Goal: Navigation & Orientation: Find specific page/section

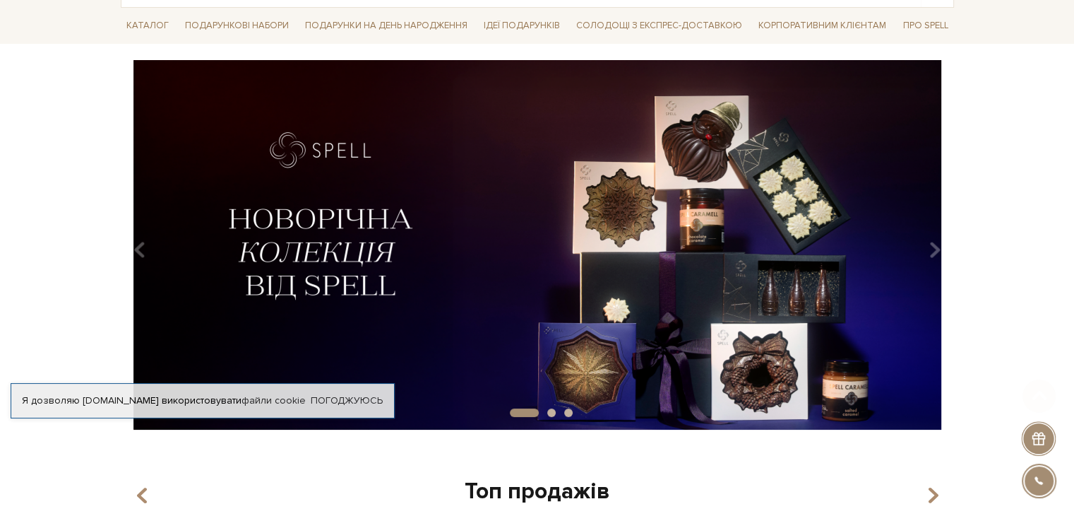
scroll to position [141, 0]
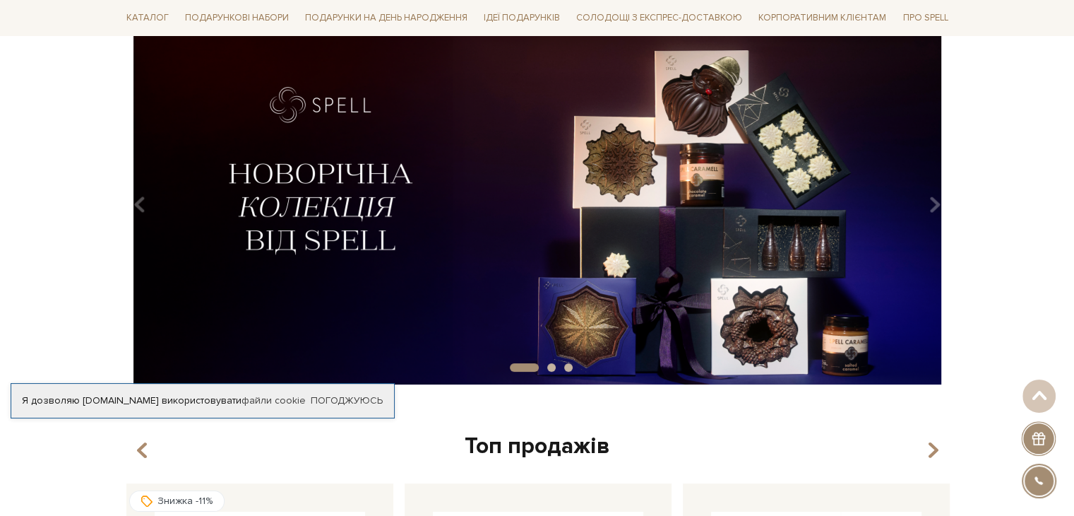
click at [636, 200] on img at bounding box center [537, 199] width 833 height 369
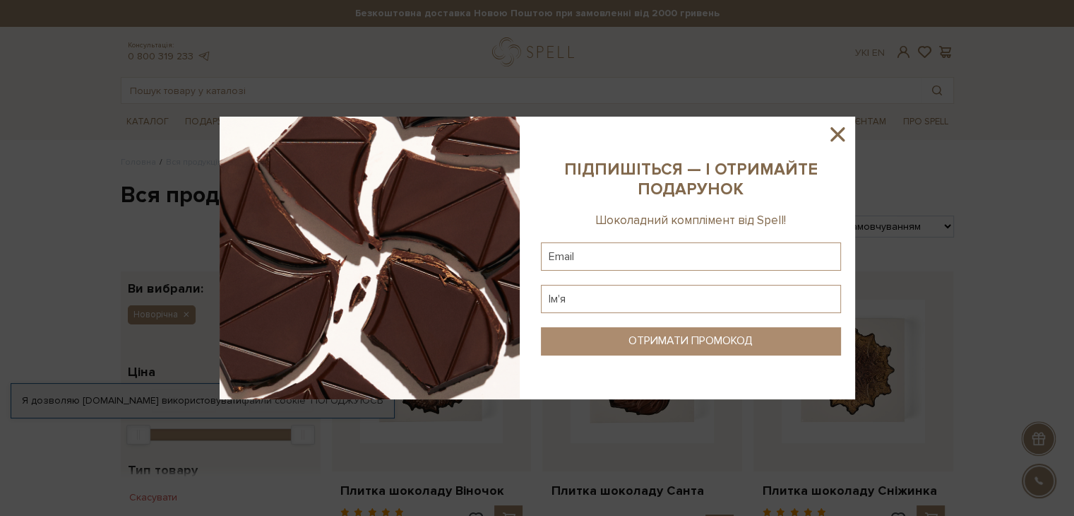
click at [839, 129] on icon at bounding box center [838, 134] width 24 height 24
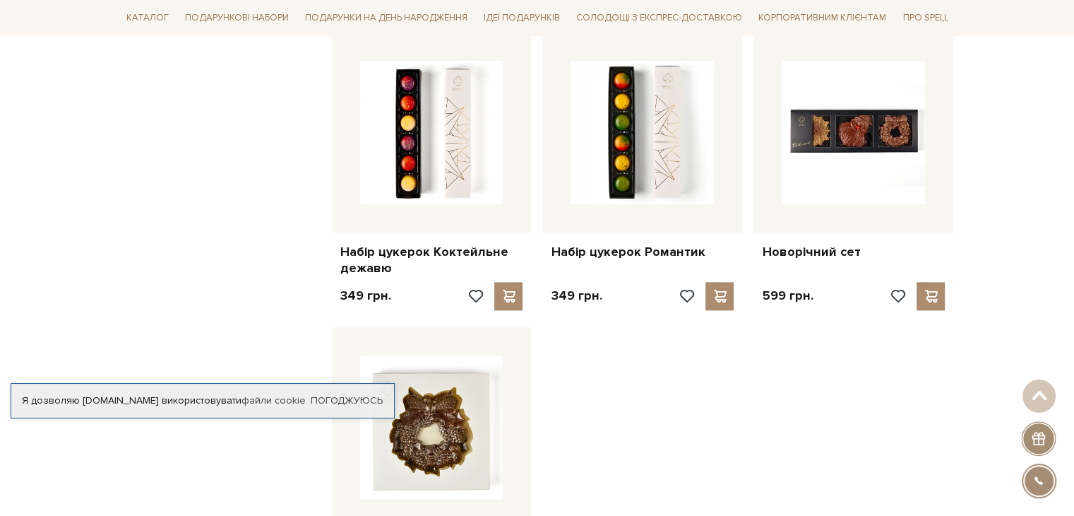
scroll to position [1695, 0]
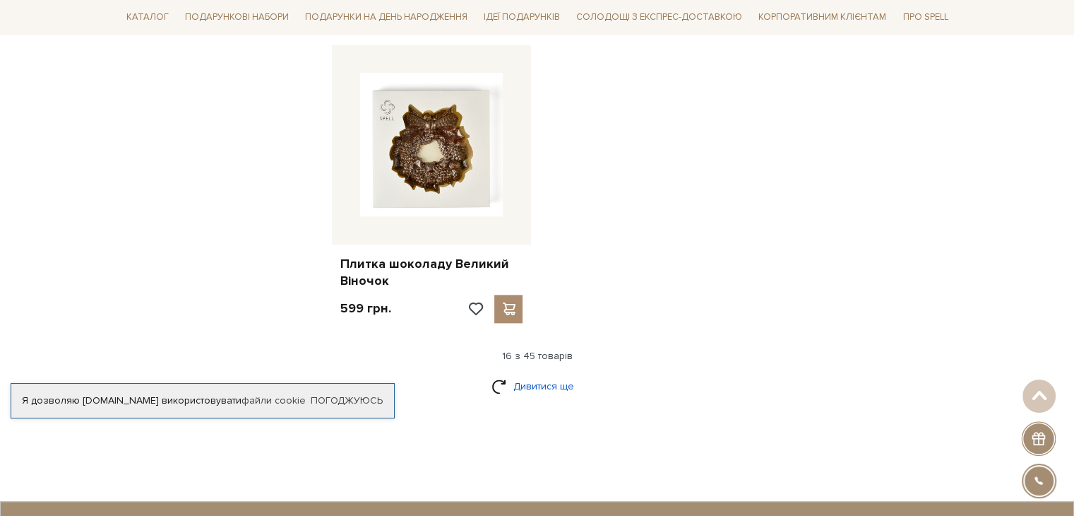
click at [537, 384] on link "Дивитися ще" at bounding box center [538, 386] width 92 height 25
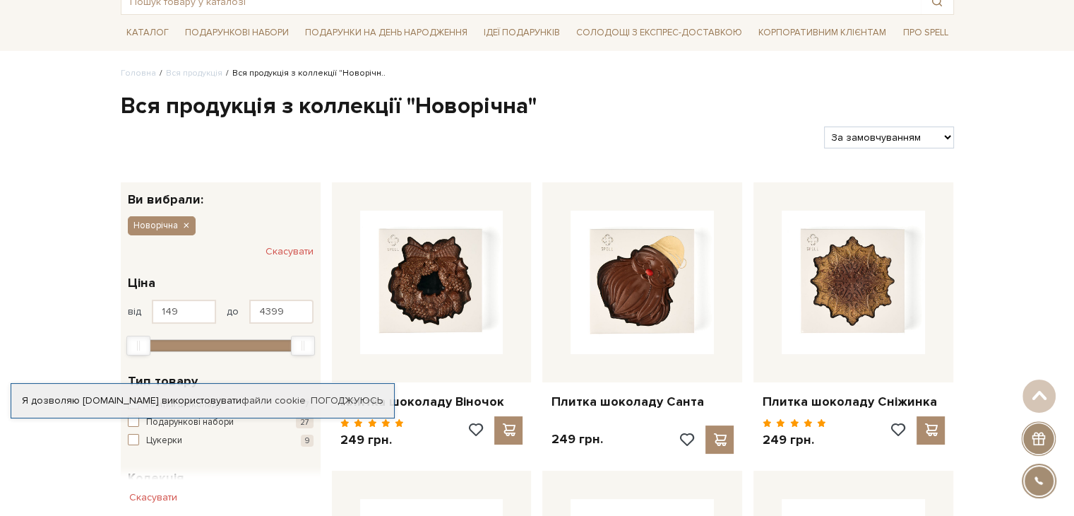
scroll to position [0, 0]
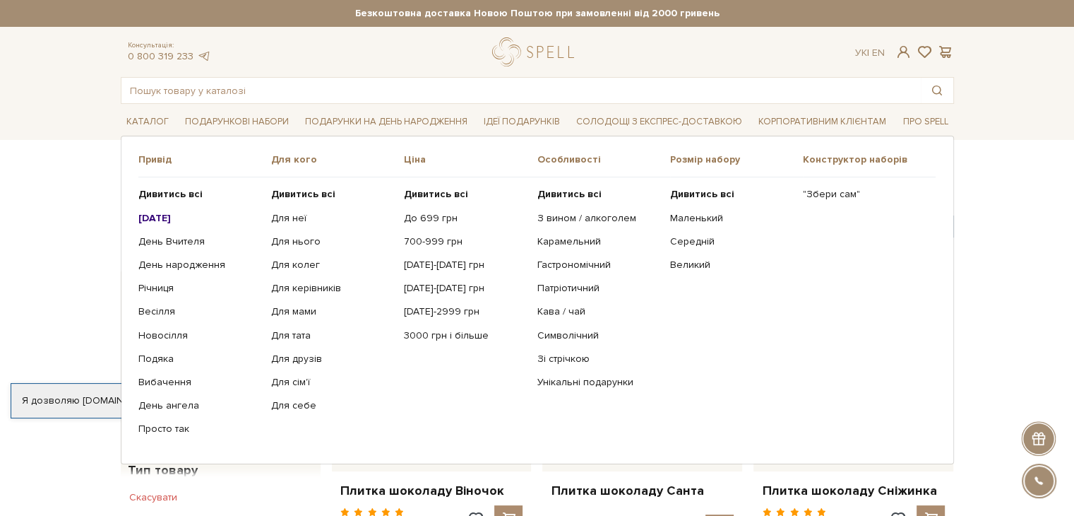
click at [160, 213] on b "[DATE]" at bounding box center [154, 218] width 32 height 12
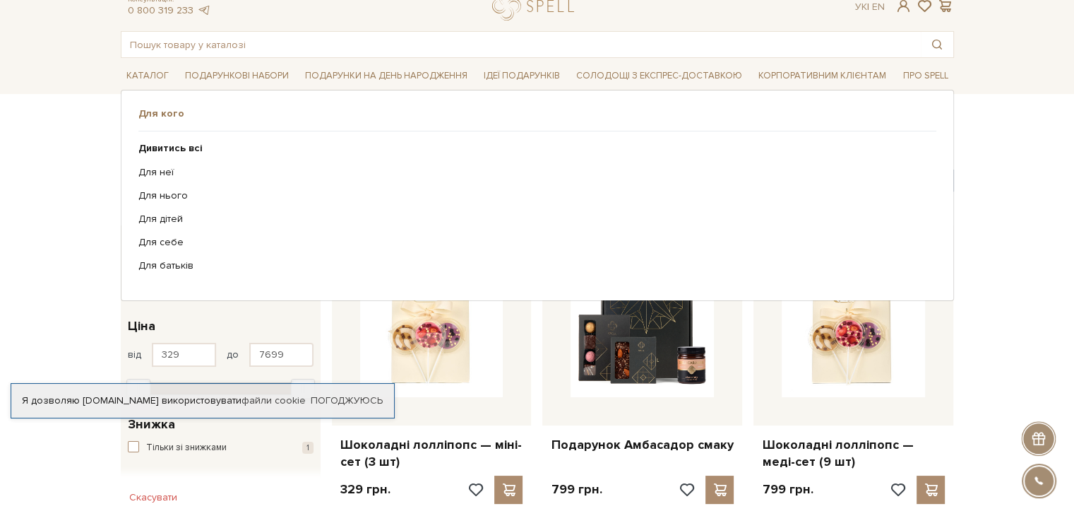
scroll to position [71, 0]
